Goal: Task Accomplishment & Management: Manage account settings

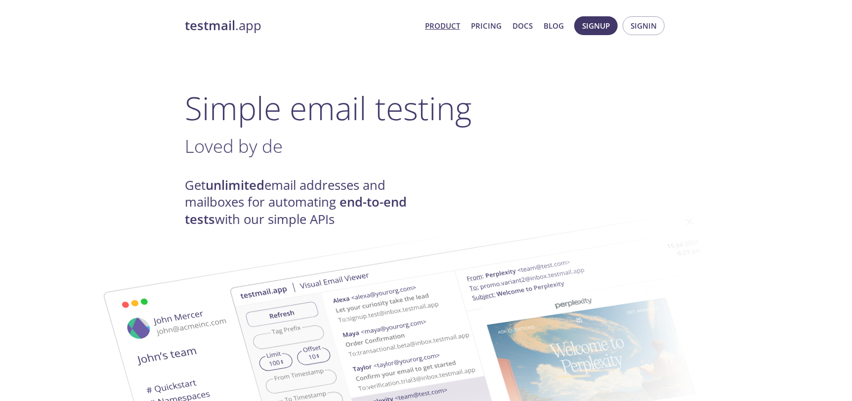
click at [645, 36] on span "Signup Signin" at bounding box center [619, 26] width 95 height 24
click at [644, 30] on span "Signin" at bounding box center [644, 25] width 26 height 13
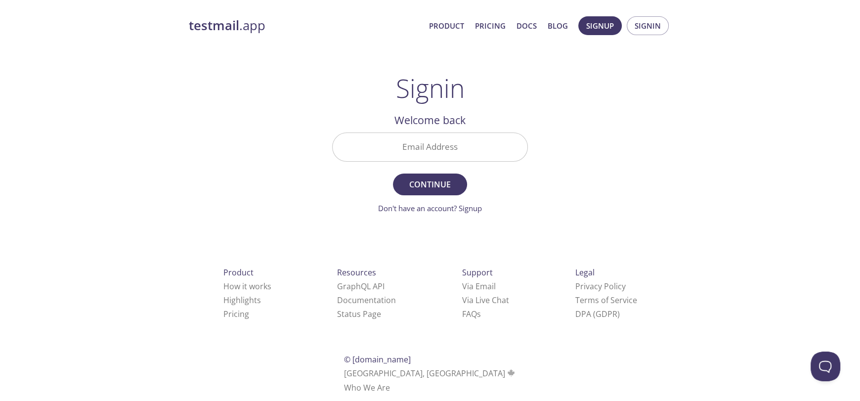
click at [413, 145] on input "Email Address" at bounding box center [430, 147] width 195 height 28
type input "[EMAIL_ADDRESS][DOMAIN_NAME]"
click at [422, 184] on span "Continue" at bounding box center [430, 184] width 52 height 14
drag, startPoint x: 213, startPoint y: 36, endPoint x: 213, endPoint y: 30, distance: 6.4
click at [213, 36] on div "testmail .app Product Pricing Docs Blog Signup Signin" at bounding box center [430, 26] width 482 height 32
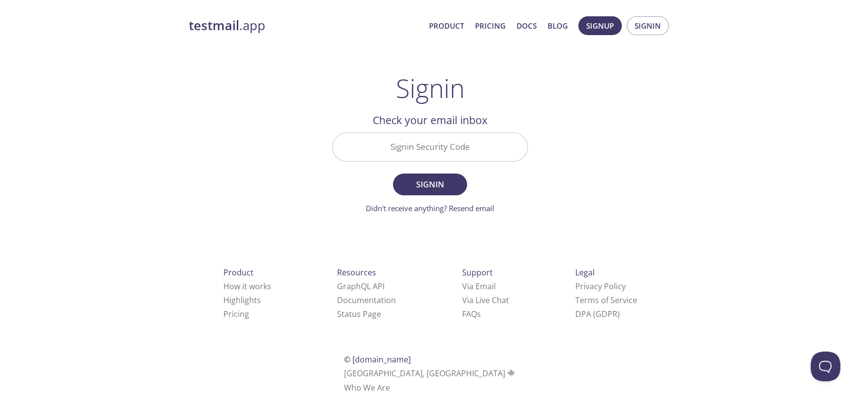
click at [216, 23] on strong "testmail" at bounding box center [214, 25] width 50 height 17
